Goal: Task Accomplishment & Management: Manage account settings

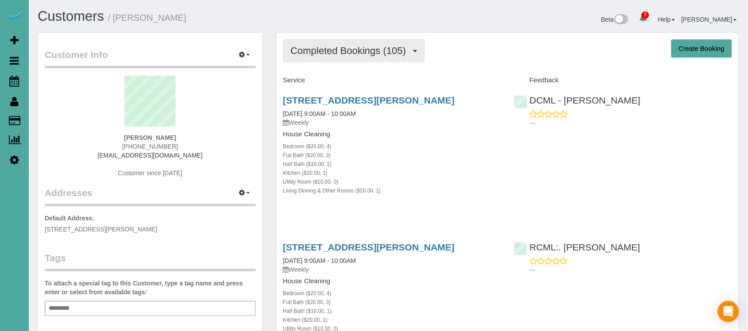
click at [379, 55] on button "Completed Bookings (105)" at bounding box center [354, 50] width 142 height 23
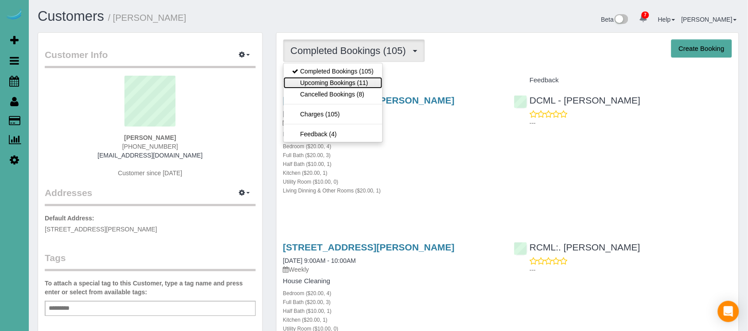
click at [366, 86] on link "Upcoming Bookings (11)" at bounding box center [332, 83] width 99 height 12
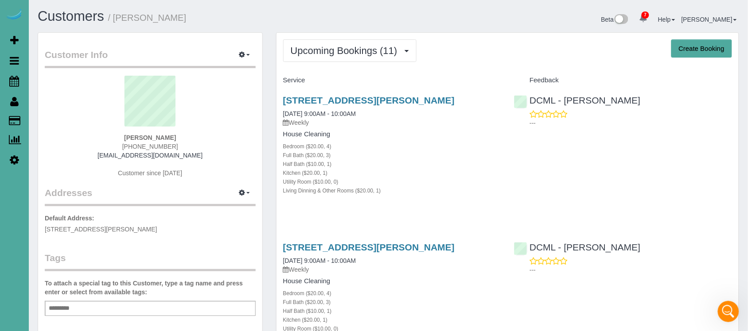
drag, startPoint x: 132, startPoint y: 136, endPoint x: 173, endPoint y: 137, distance: 41.2
click at [173, 137] on div "[PERSON_NAME] [PHONE_NUMBER] [EMAIL_ADDRESS][DOMAIN_NAME] Customer since [DATE]" at bounding box center [150, 131] width 211 height 111
copy strong "[PERSON_NAME]"
click at [353, 103] on link "[STREET_ADDRESS][PERSON_NAME]" at bounding box center [368, 100] width 171 height 10
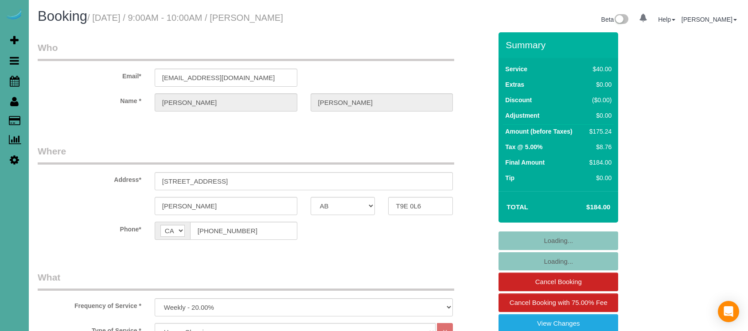
select select "object:1009"
select select
select select "4"
select select "3"
select select "1"
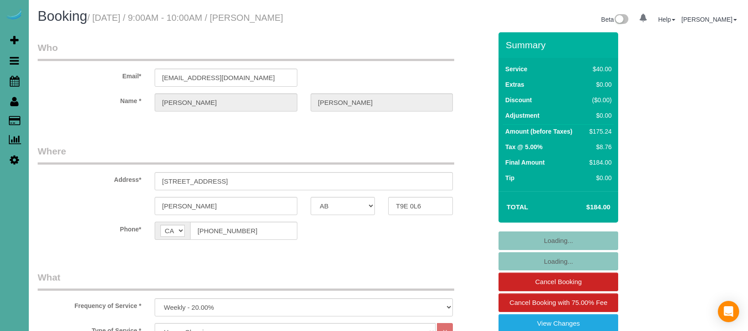
select select "1"
select select "spot14"
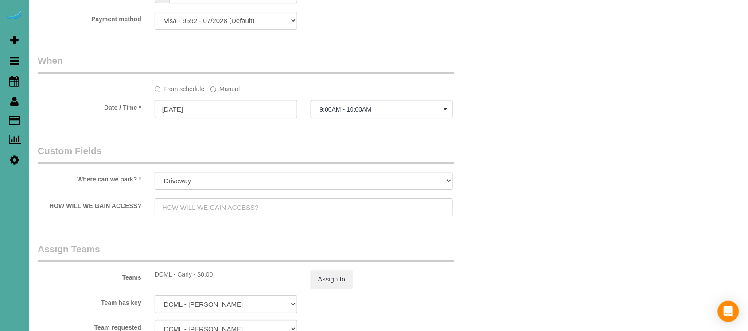
scroll to position [1068, 0]
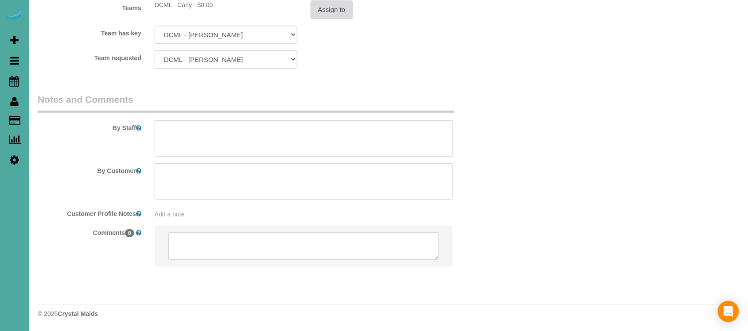
click at [324, 4] on button "Assign to" at bounding box center [331, 9] width 43 height 19
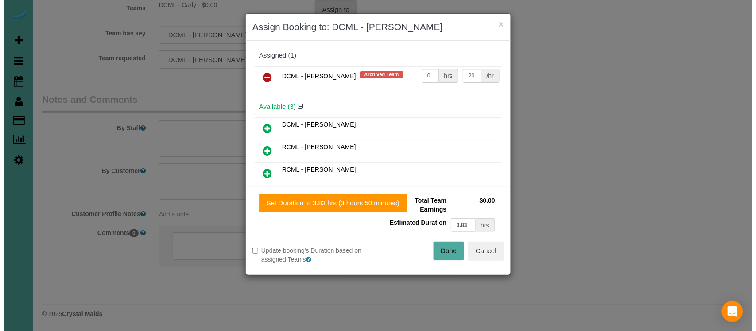
scroll to position [1065, 0]
